Goal: Navigation & Orientation: Understand site structure

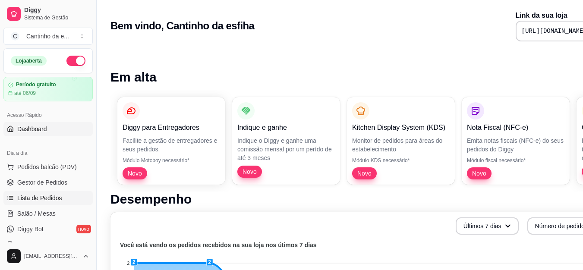
click at [55, 194] on span "Lista de Pedidos" at bounding box center [39, 198] width 45 height 9
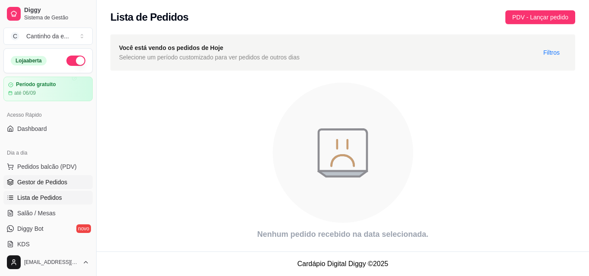
click at [56, 185] on span "Gestor de Pedidos" at bounding box center [42, 182] width 50 height 9
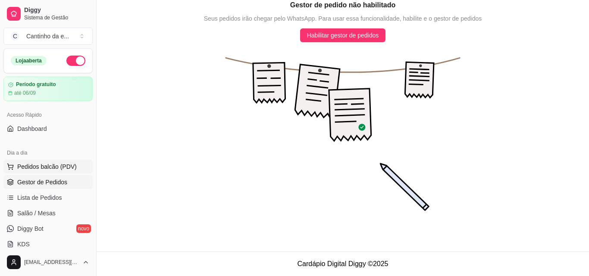
click at [54, 162] on button "Pedidos balcão (PDV)" at bounding box center [47, 167] width 89 height 14
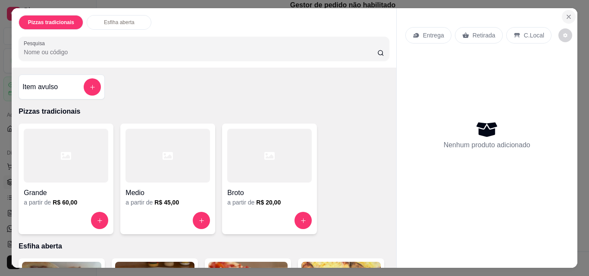
click at [565, 15] on icon "Close" at bounding box center [568, 16] width 7 height 7
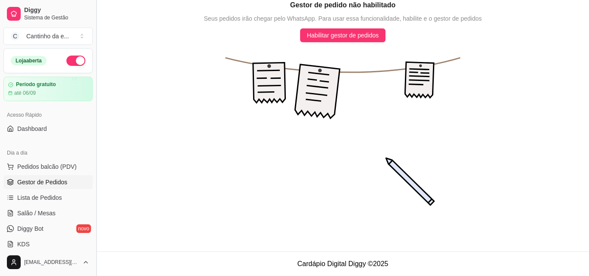
drag, startPoint x: 91, startPoint y: 107, endPoint x: 94, endPoint y: 73, distance: 33.8
click at [94, 73] on button "Toggle Sidebar" at bounding box center [96, 138] width 7 height 276
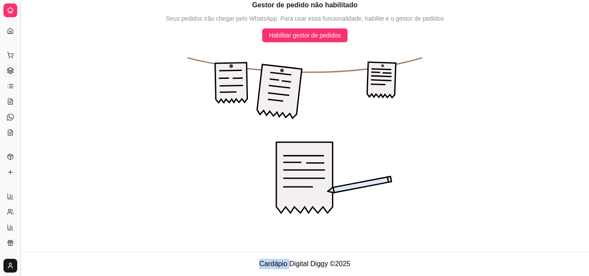
click at [94, 73] on icon "animation" at bounding box center [305, 139] width 568 height 194
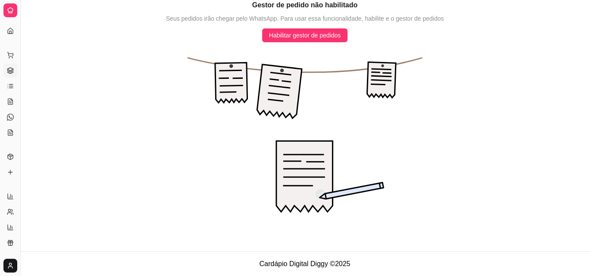
click at [10, 34] on div "Dia a dia" at bounding box center [9, 41] width 13 height 14
click at [9, 28] on icon at bounding box center [10, 31] width 7 height 7
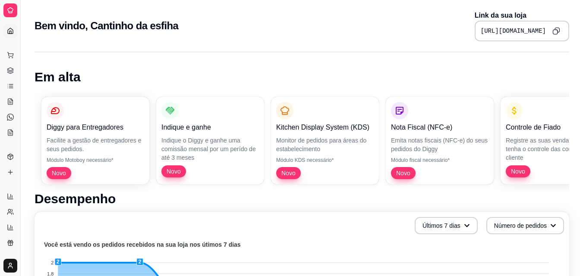
click at [8, 8] on icon at bounding box center [10, 10] width 7 height 7
click at [8, 69] on icon at bounding box center [10, 70] width 7 height 7
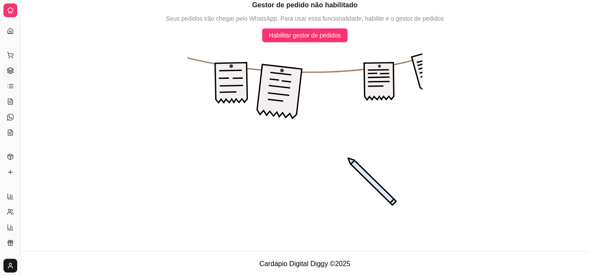
drag, startPoint x: 21, startPoint y: 70, endPoint x: 41, endPoint y: 74, distance: 20.2
click at [41, 74] on div "Diggy Sistema de Gestão C Cantinho da e ... Loja aberta Período gratuito até 06…" at bounding box center [294, 138] width 589 height 276
click at [41, 74] on icon "animation" at bounding box center [305, 139] width 568 height 194
click at [40, 75] on icon "animation" at bounding box center [305, 139] width 568 height 194
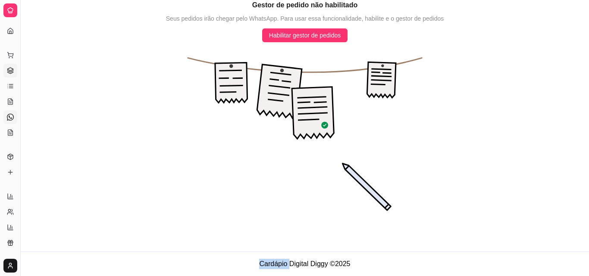
click at [12, 118] on icon at bounding box center [10, 117] width 7 height 7
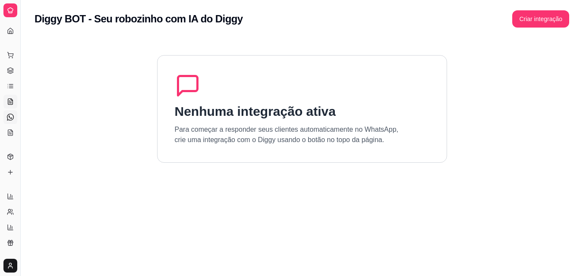
click at [9, 103] on icon at bounding box center [10, 101] width 7 height 7
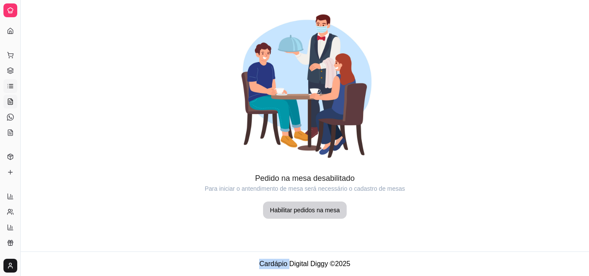
click at [13, 88] on icon at bounding box center [10, 86] width 7 height 7
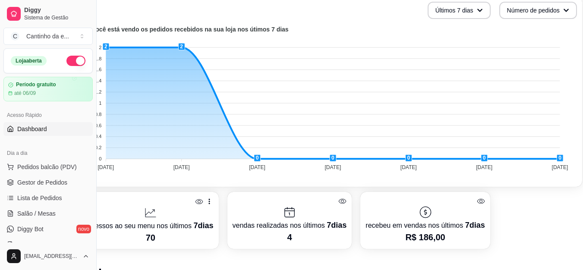
scroll to position [216, 39]
